Goal: Task Accomplishment & Management: Use online tool/utility

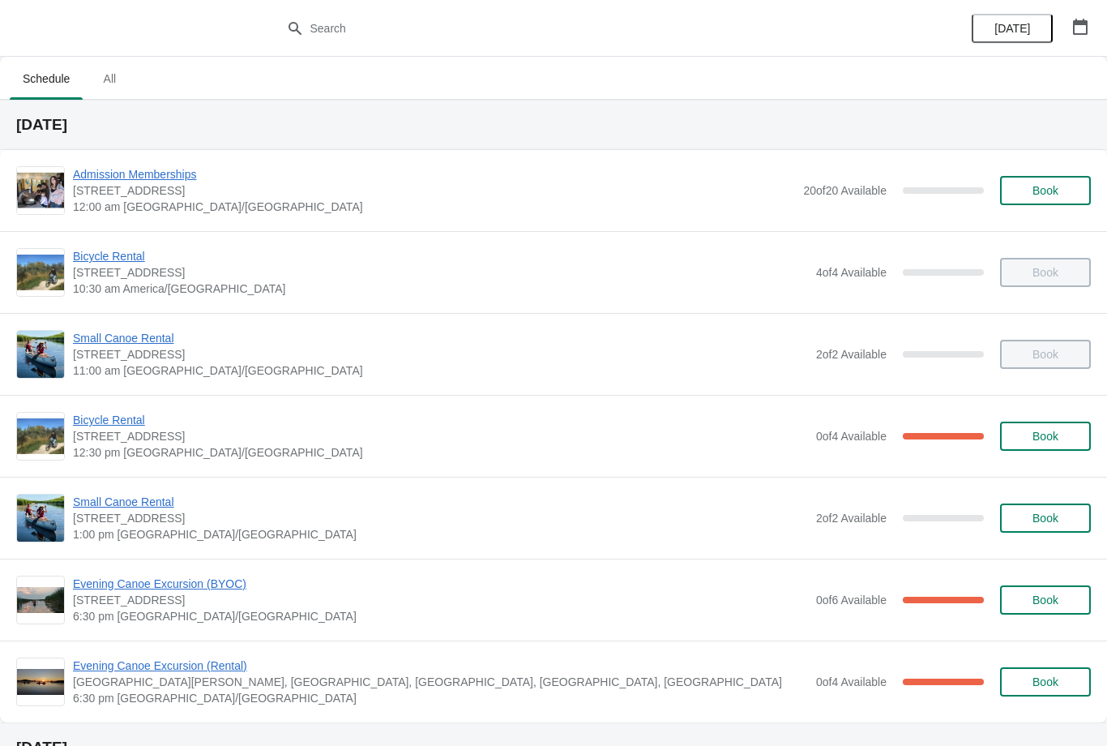
click at [128, 423] on span "Bicycle Rental" at bounding box center [440, 420] width 735 height 16
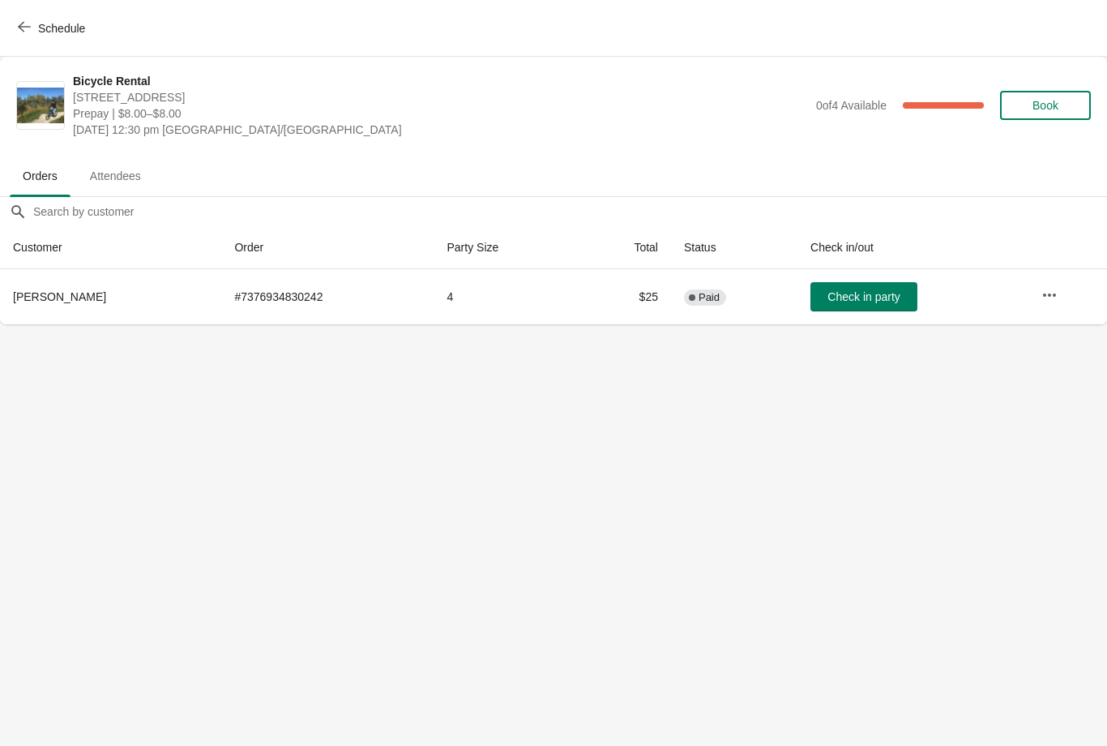
click at [92, 312] on th "[PERSON_NAME]" at bounding box center [110, 296] width 221 height 55
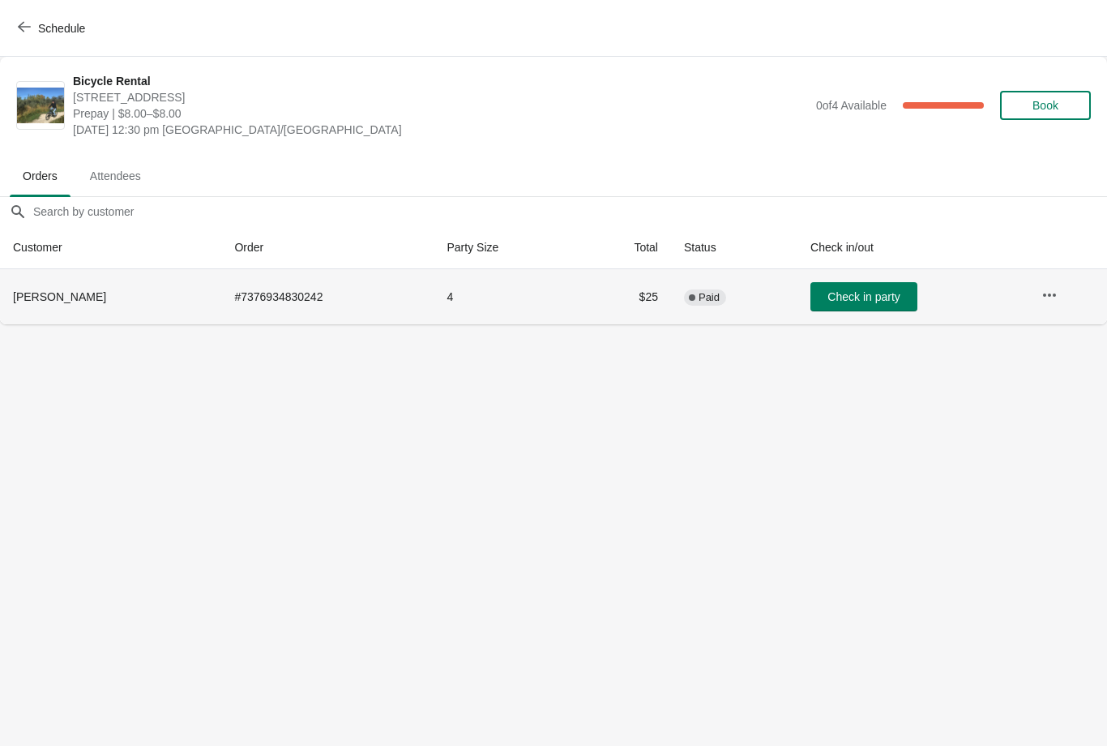
click at [872, 295] on span "Check in party" at bounding box center [864, 296] width 72 height 13
click at [28, 14] on button "Schedule" at bounding box center [53, 28] width 90 height 29
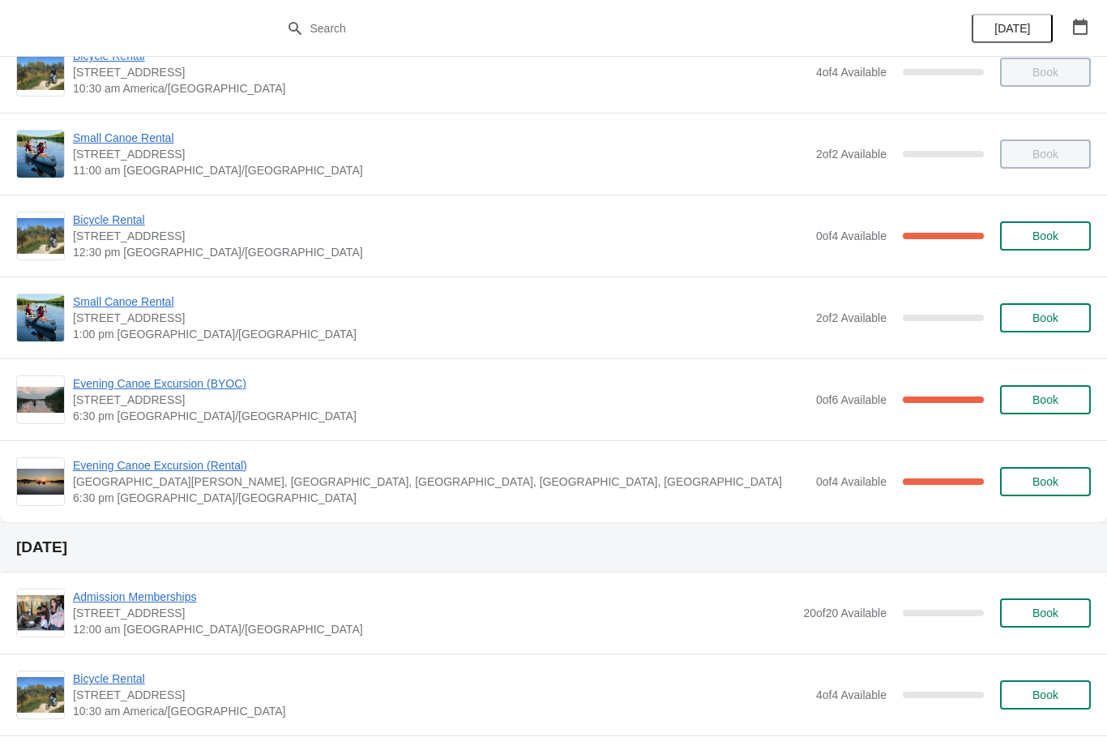
scroll to position [199, 0]
click at [208, 385] on span "Evening Canoe Excursion (BYOC)" at bounding box center [440, 384] width 735 height 16
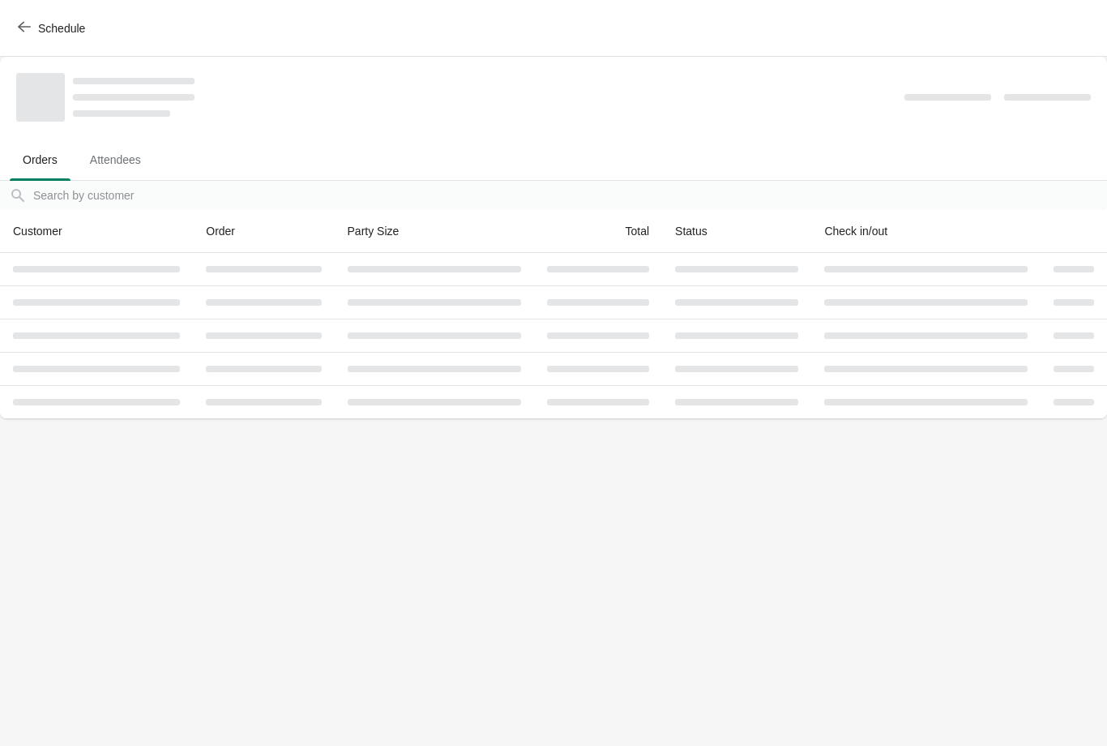
scroll to position [0, 0]
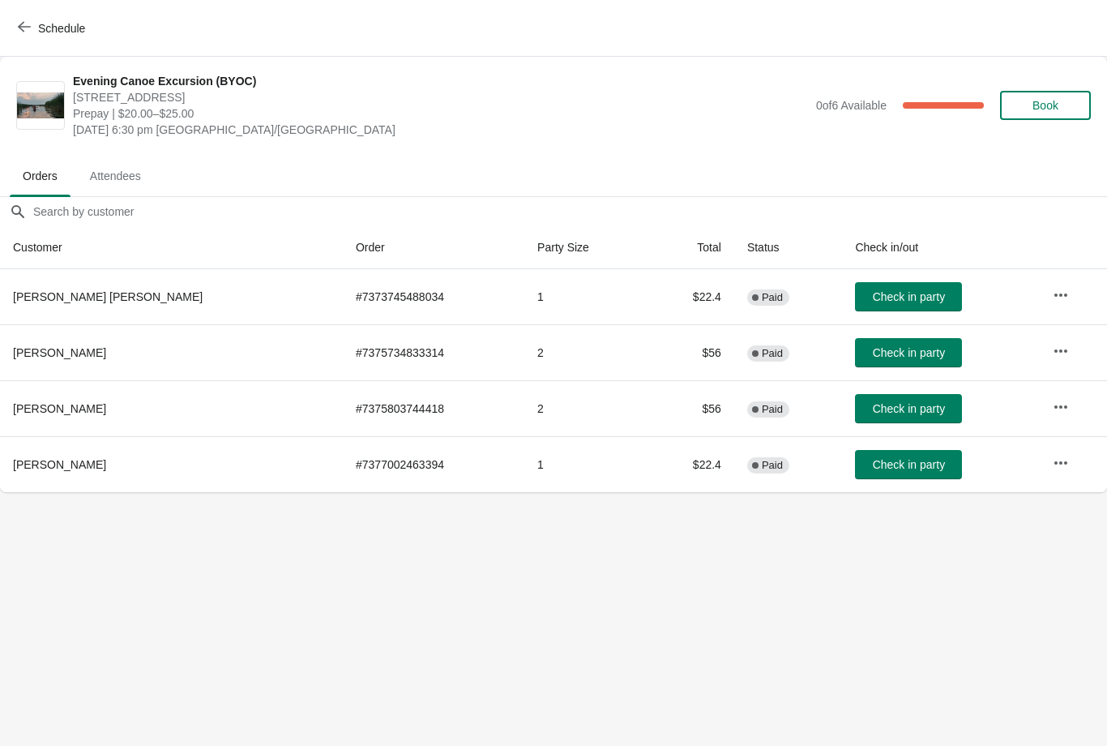
click at [26, 30] on icon "button" at bounding box center [24, 26] width 13 height 13
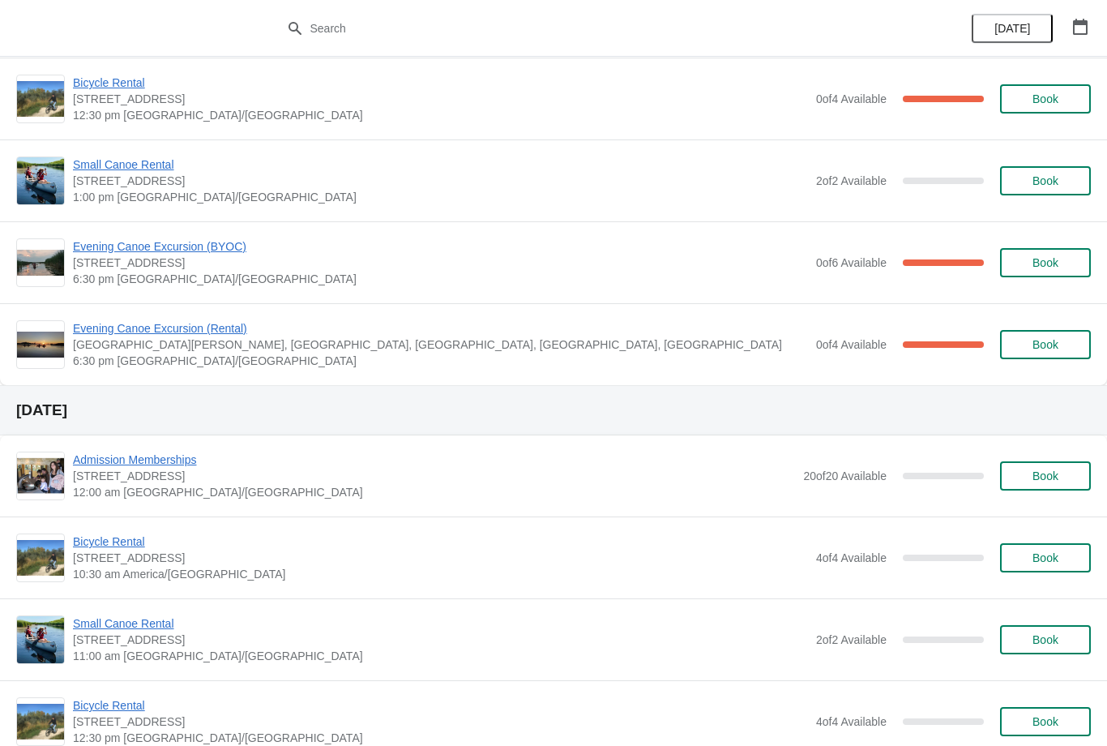
scroll to position [341, 0]
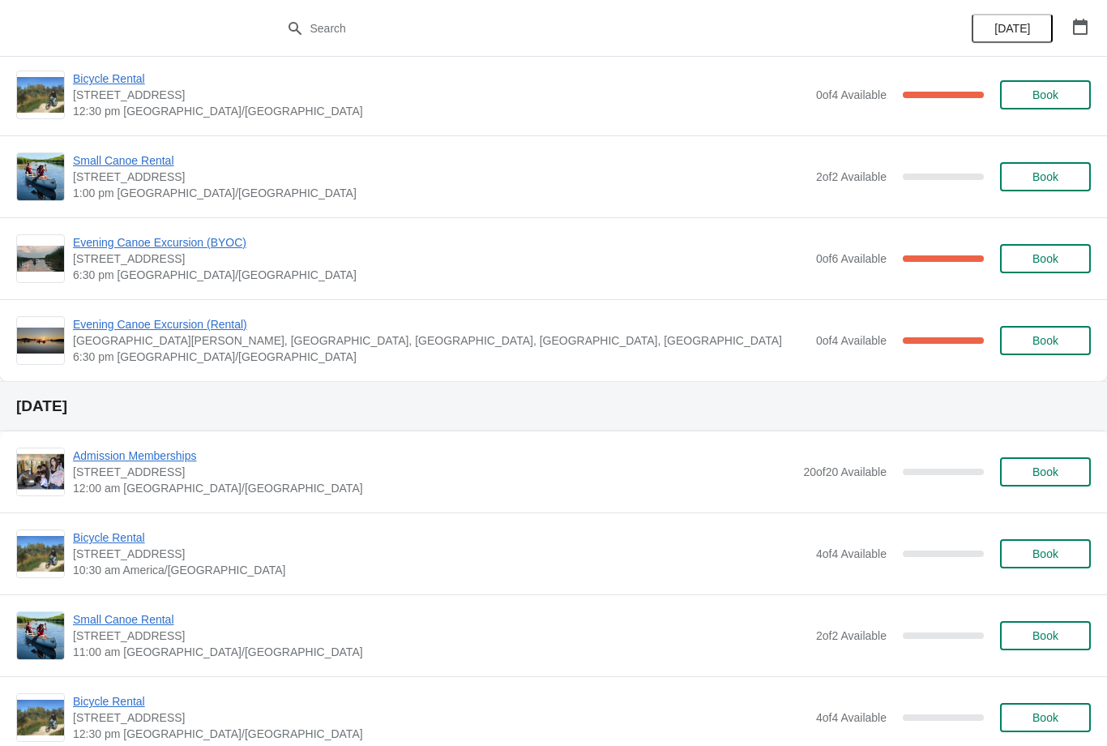
click at [202, 236] on span "Evening Canoe Excursion (BYOC)" at bounding box center [440, 242] width 735 height 16
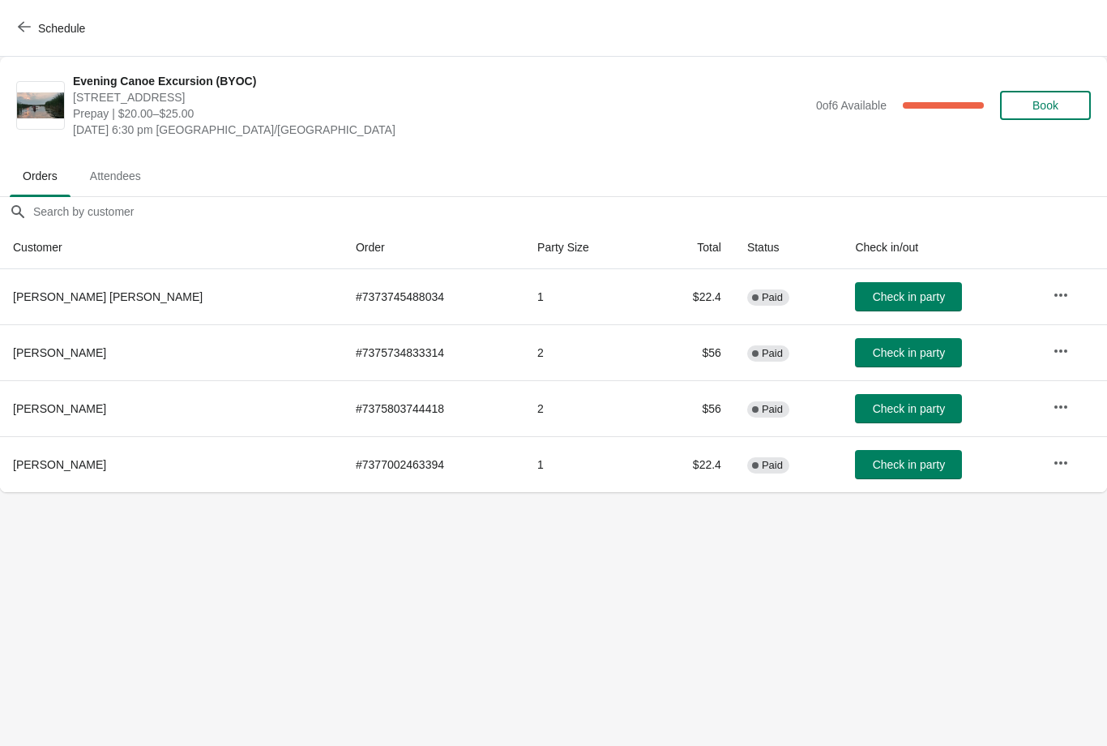
click at [30, 24] on icon "button" at bounding box center [24, 26] width 13 height 13
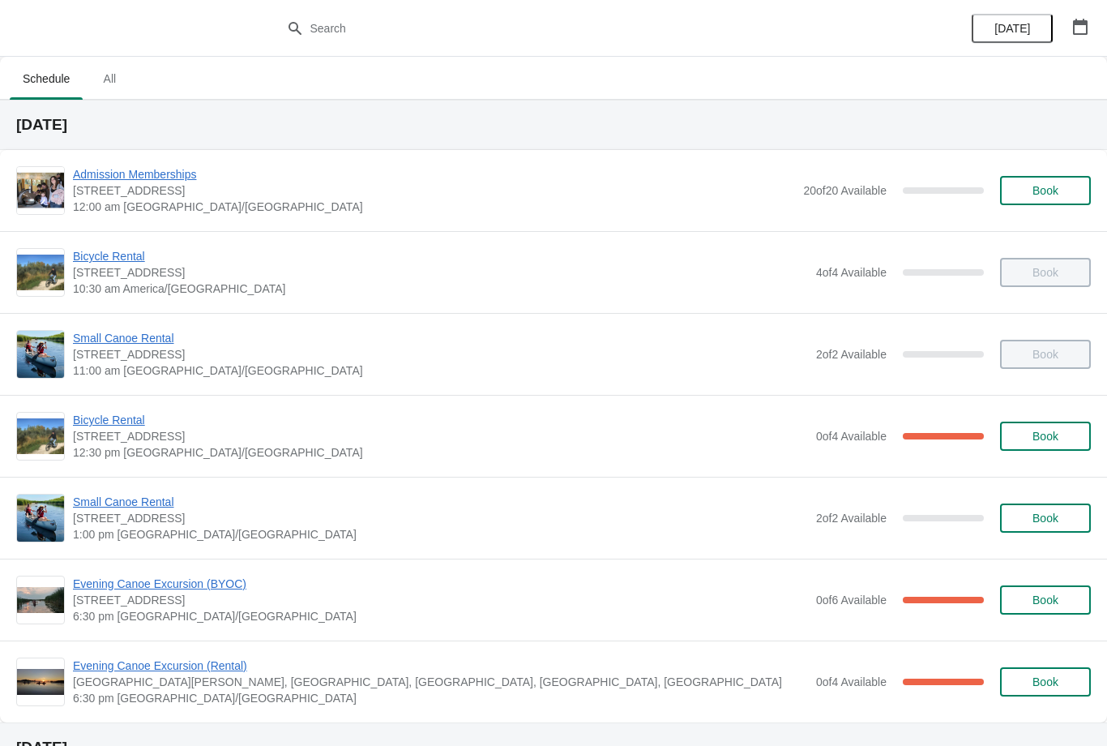
click at [173, 671] on span "Evening Canoe Excursion (Rental)" at bounding box center [440, 665] width 735 height 16
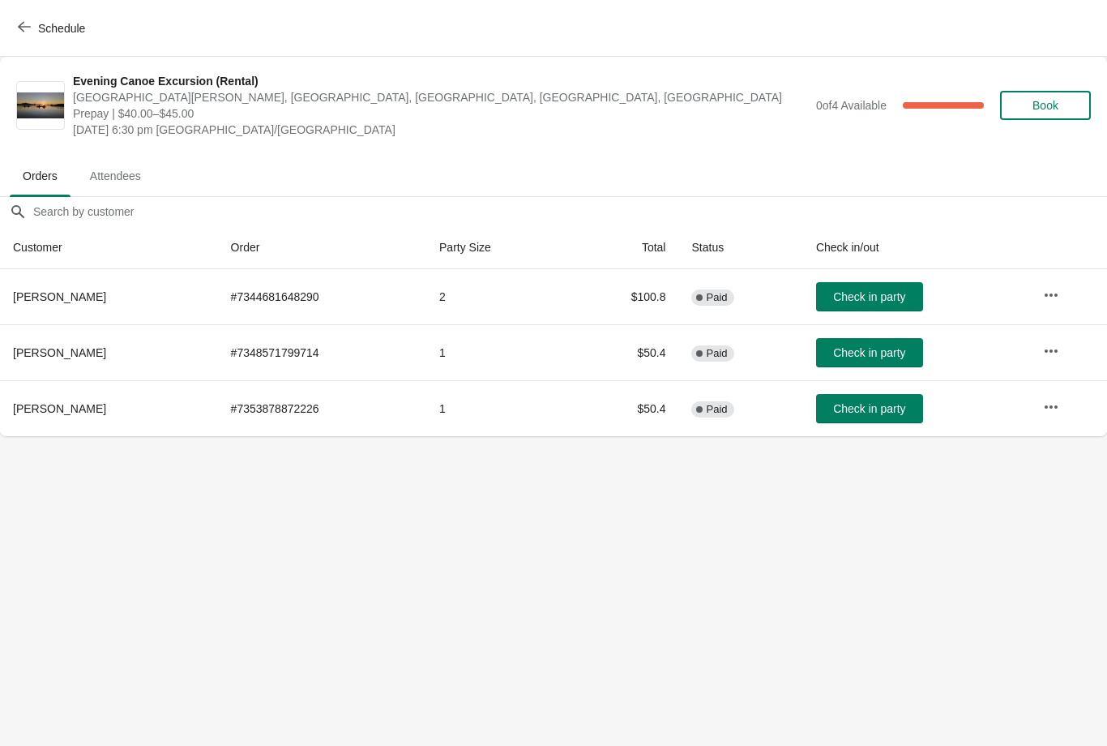
click at [39, 33] on span "Schedule" at bounding box center [61, 28] width 47 height 13
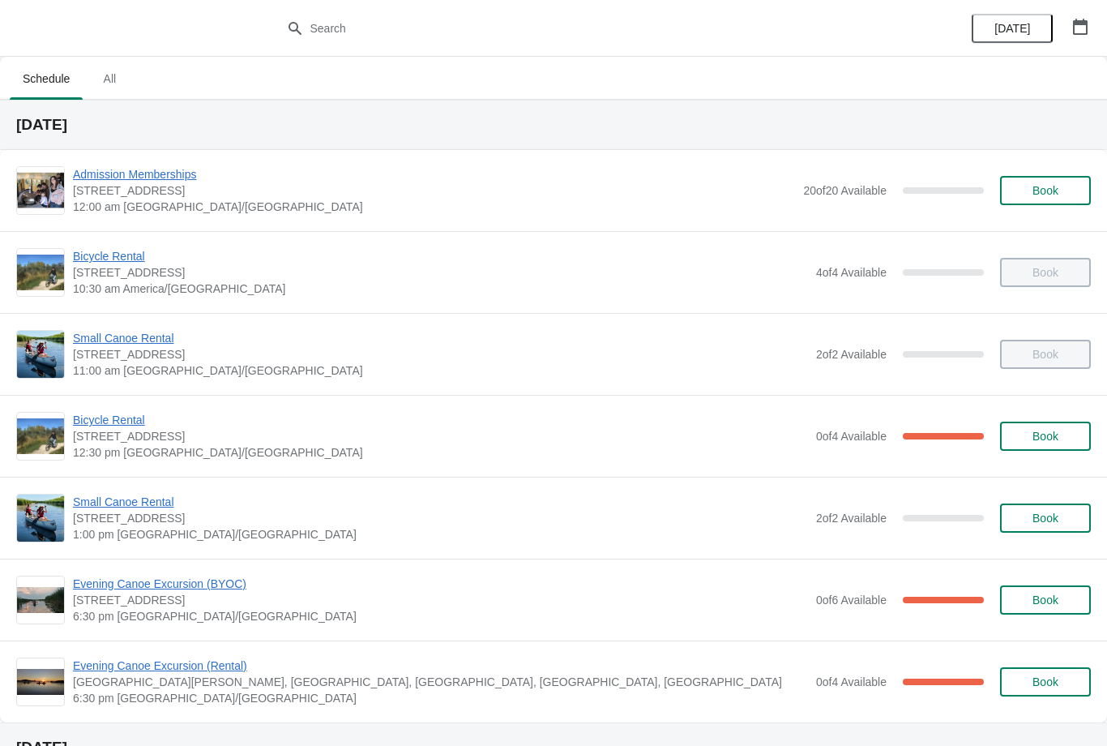
click at [205, 584] on span "Evening Canoe Excursion (BYOC)" at bounding box center [440, 584] width 735 height 16
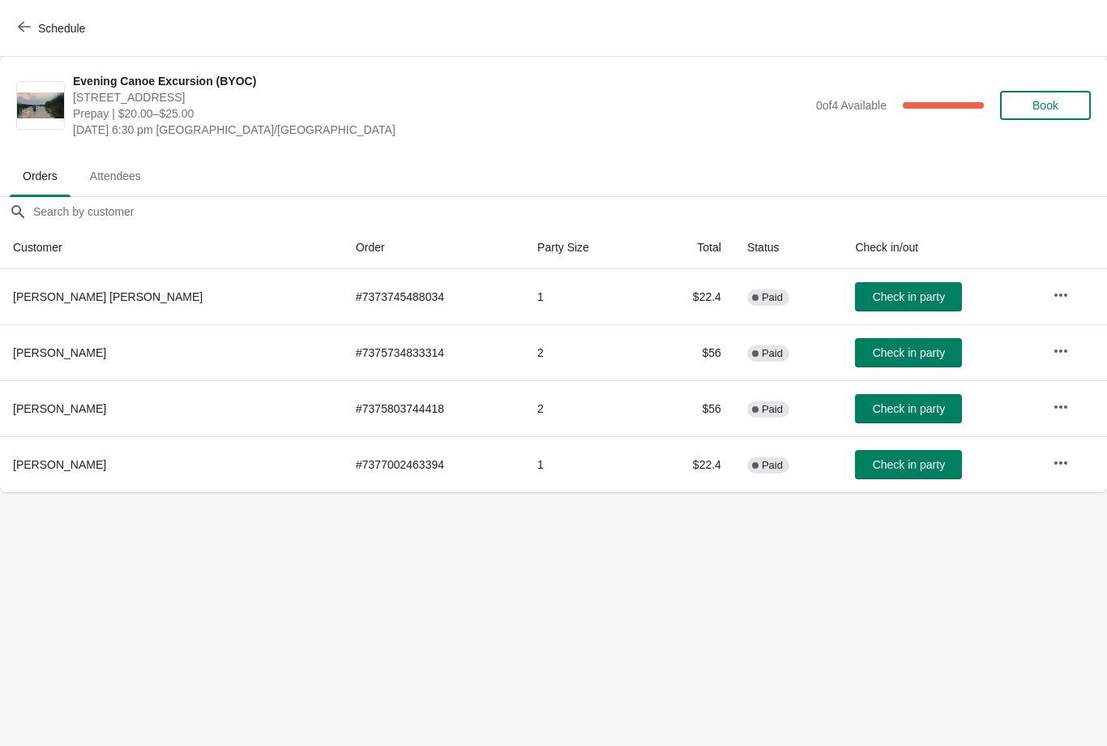
click at [1047, 298] on button "button" at bounding box center [1061, 294] width 29 height 29
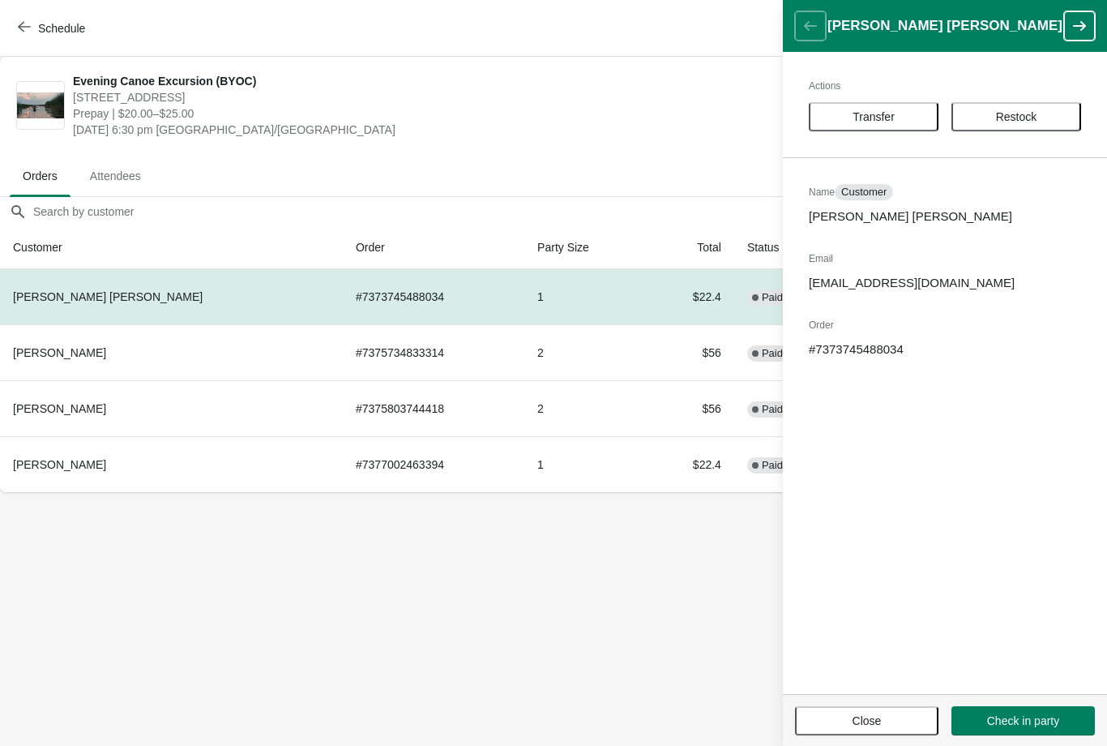
click at [863, 734] on button "Close" at bounding box center [866, 720] width 143 height 29
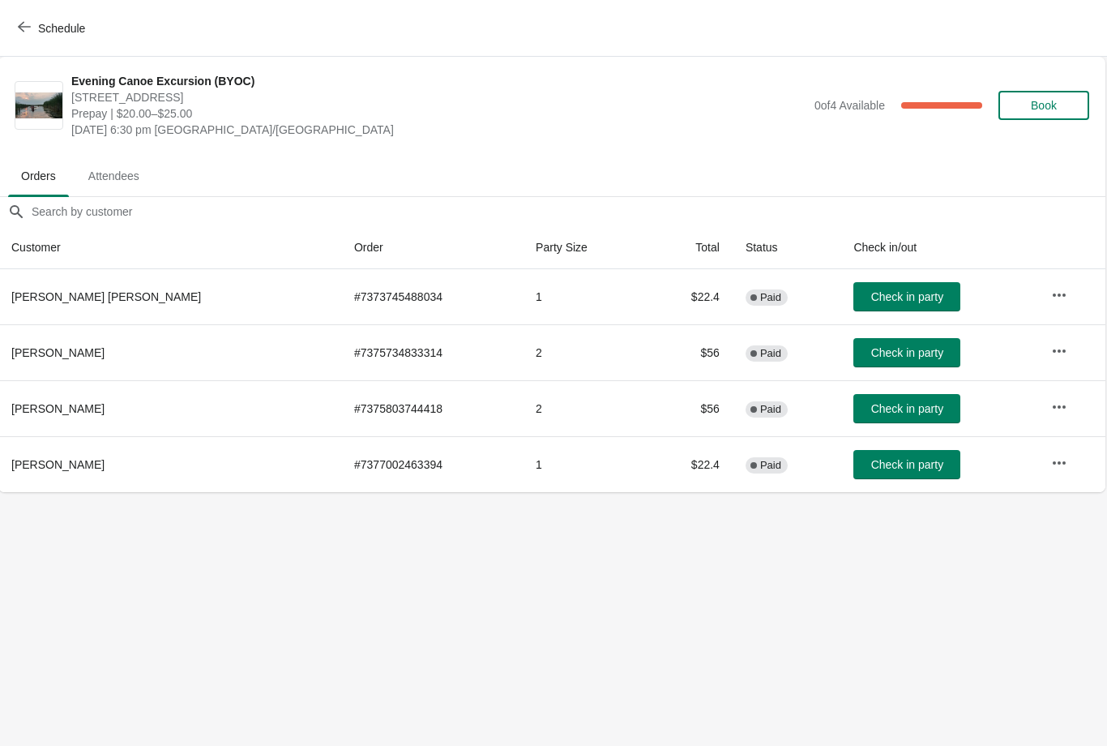
scroll to position [0, 1]
click at [28, 31] on icon "button" at bounding box center [24, 26] width 13 height 13
